Goal: Task Accomplishment & Management: Use online tool/utility

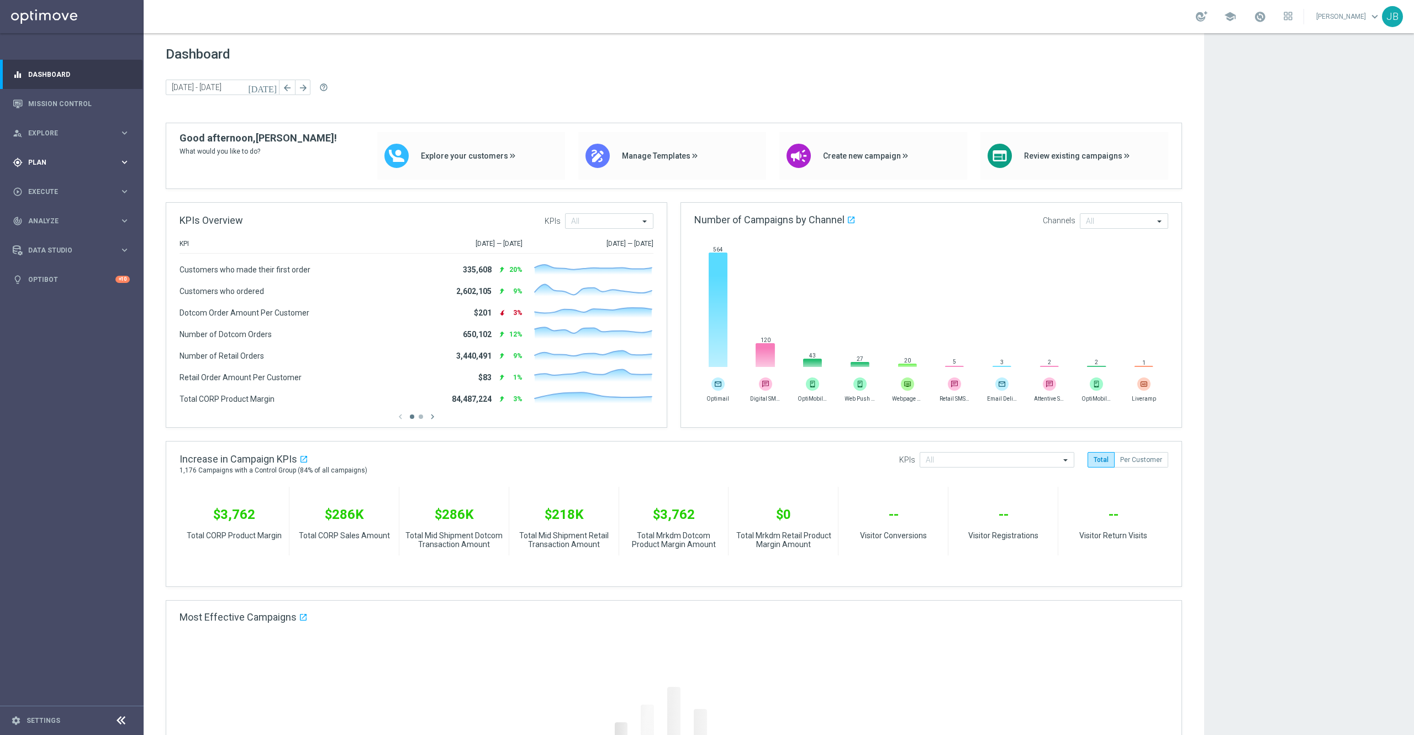
click at [54, 159] on span "Plan" at bounding box center [73, 162] width 91 height 7
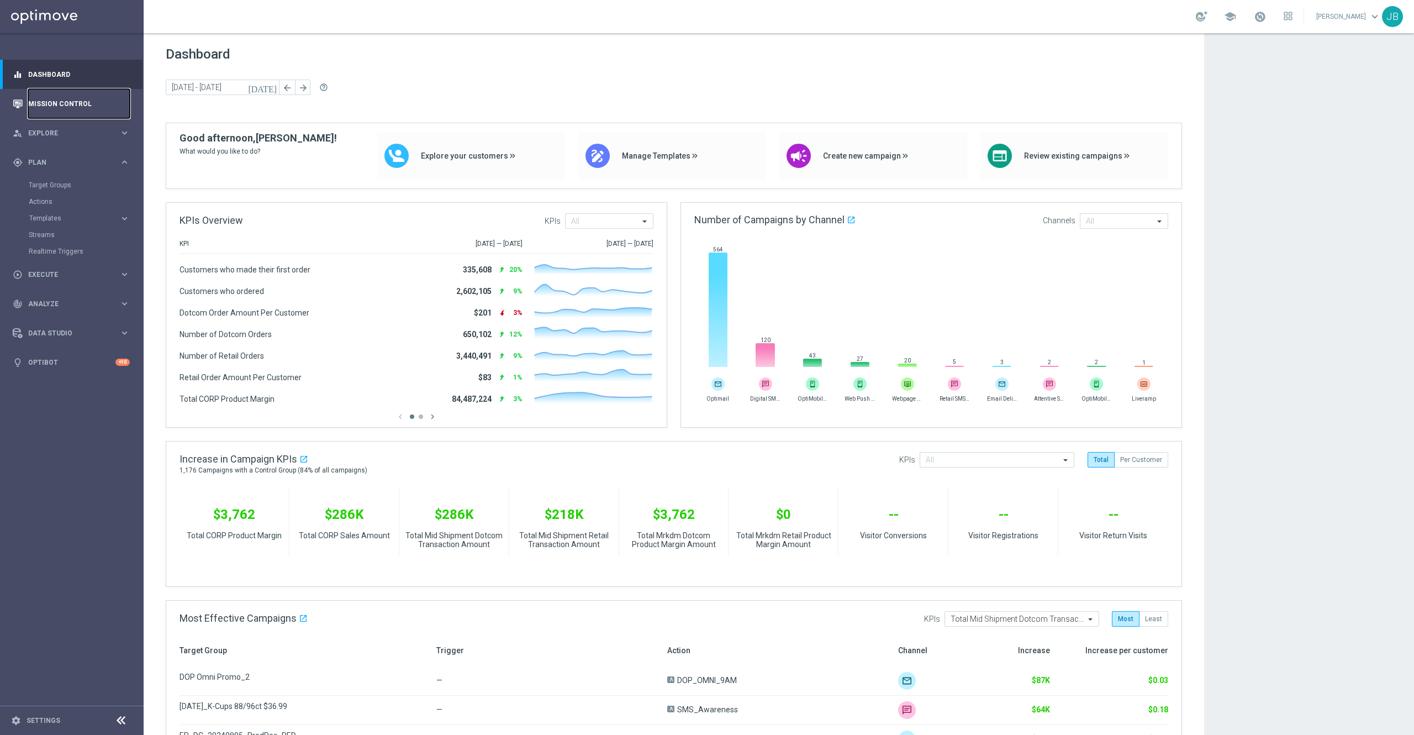
click at [64, 109] on link "Mission Control" at bounding box center [79, 103] width 102 height 29
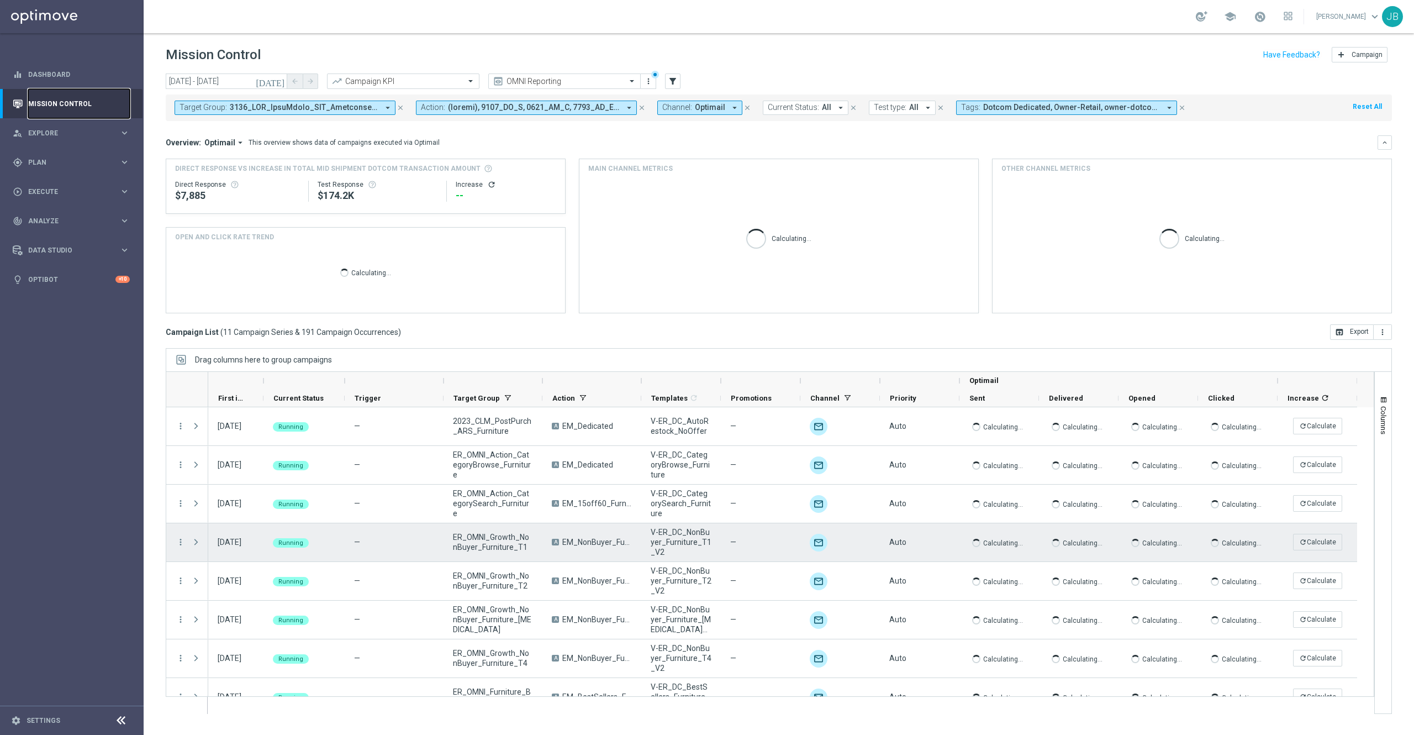
scroll to position [137, 0]
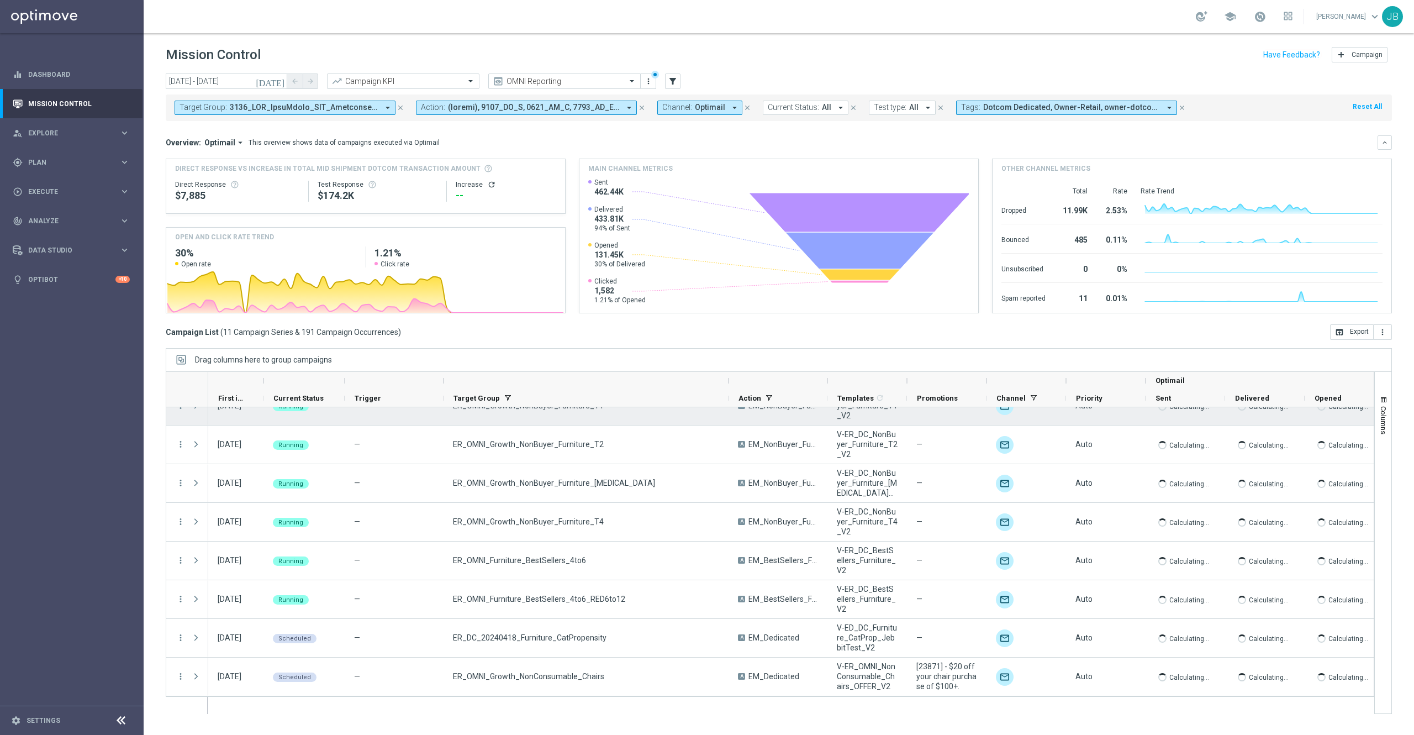
drag, startPoint x: 542, startPoint y: 384, endPoint x: 758, endPoint y: 417, distance: 219.0
click at [758, 417] on div at bounding box center [770, 542] width 1209 height 343
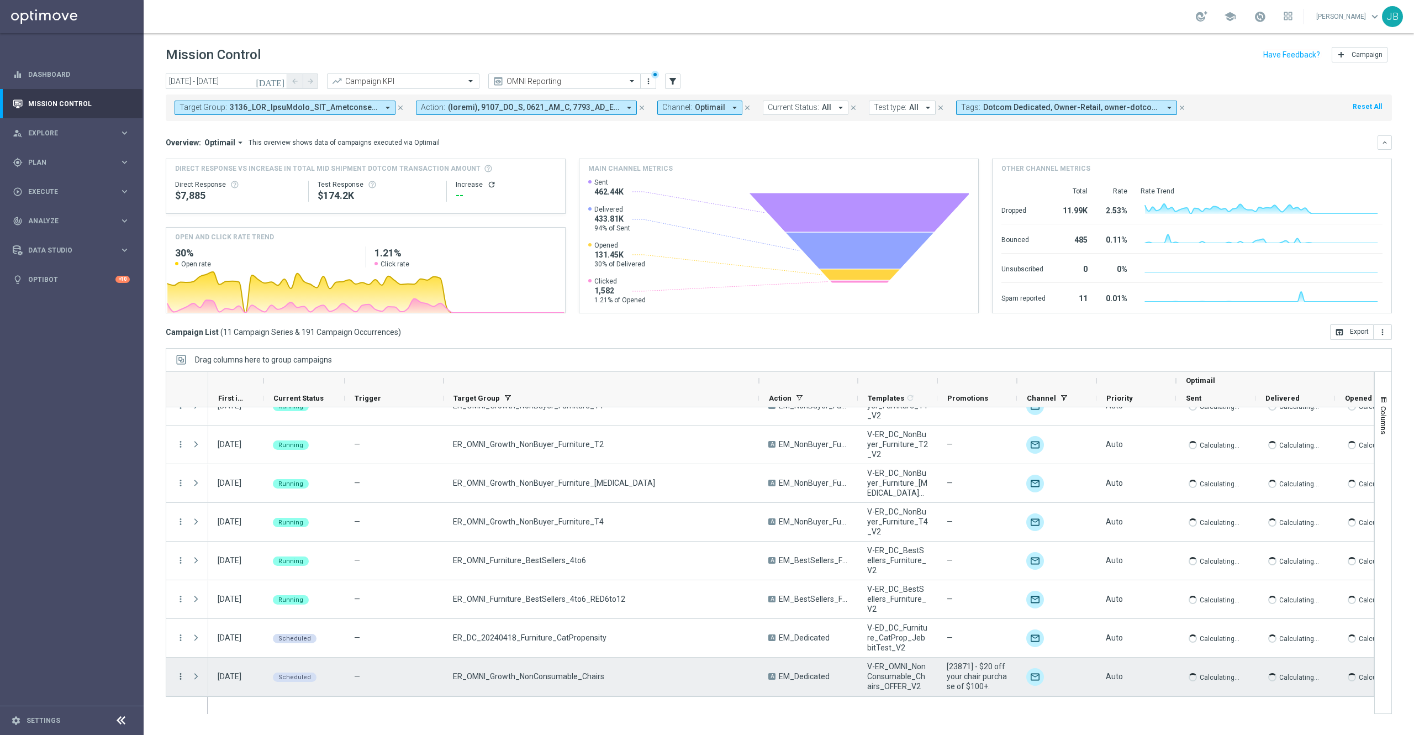
click at [179, 676] on icon "more_vert" at bounding box center [181, 676] width 10 height 10
click at [253, 547] on span "Campaign Details" at bounding box center [231, 546] width 56 height 8
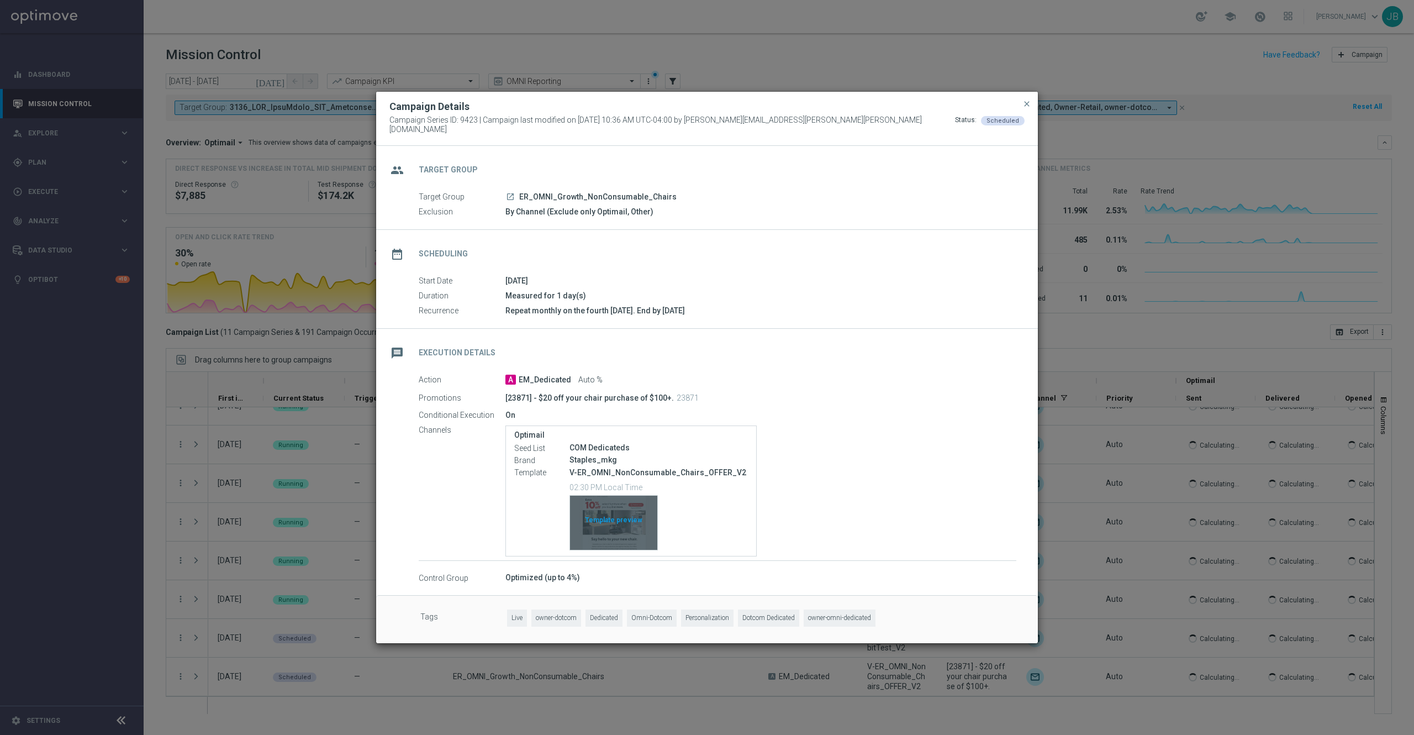
click at [623, 514] on div "Template preview" at bounding box center [613, 523] width 87 height 54
